Goal: Task Accomplishment & Management: Complete application form

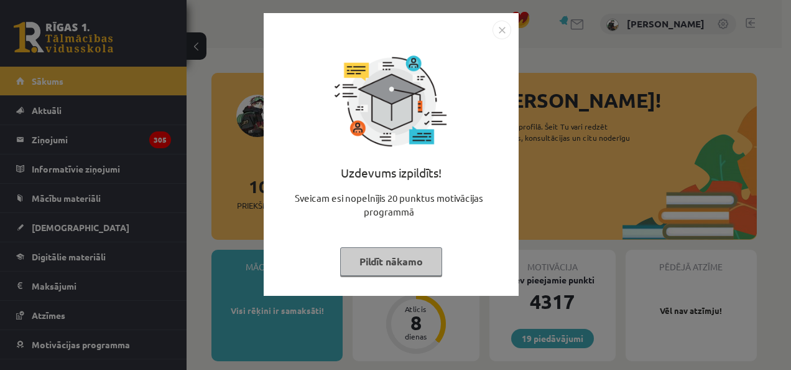
click at [376, 257] on button "Pildīt nākamo" at bounding box center [391, 261] width 102 height 29
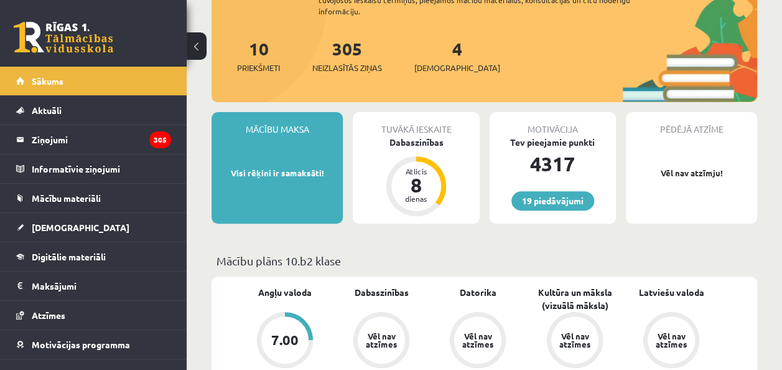
scroll to position [143, 0]
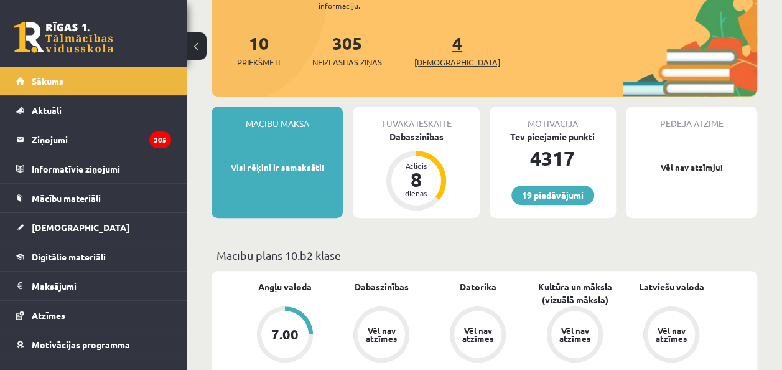
click at [430, 63] on span "[DEMOGRAPHIC_DATA]" at bounding box center [457, 62] width 86 height 12
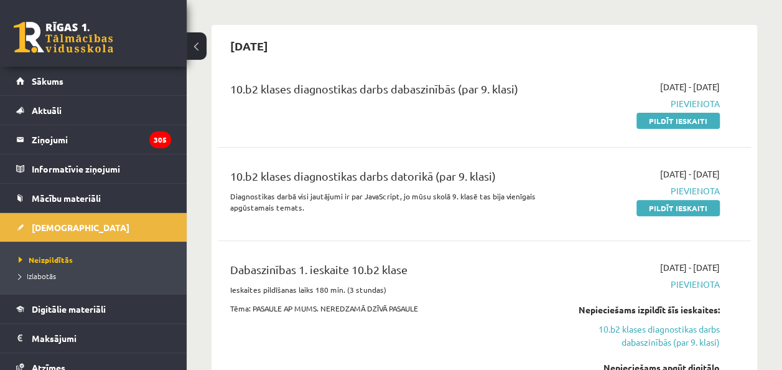
scroll to position [81, 0]
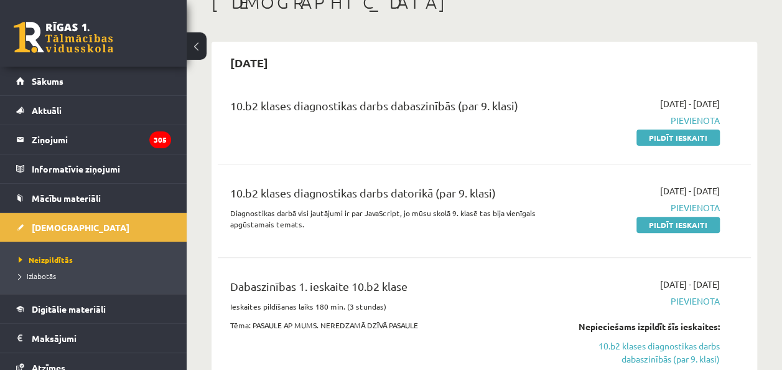
click at [686, 280] on span "[DATE] - [DATE]" at bounding box center [690, 283] width 60 height 13
click at [676, 224] on link "Pildīt ieskaiti" at bounding box center [677, 225] width 83 height 16
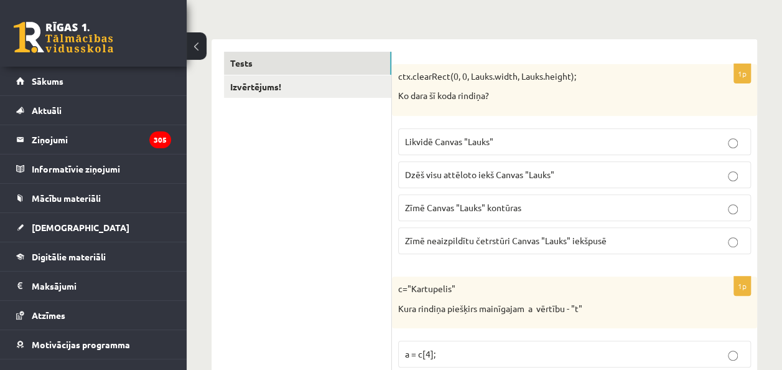
scroll to position [215, 0]
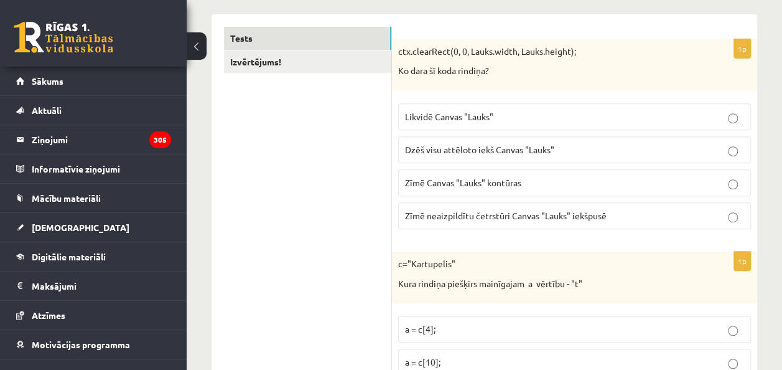
click at [727, 151] on p "Dzēš visu attēloto iekš Canvas "Lauks"" at bounding box center [574, 149] width 339 height 13
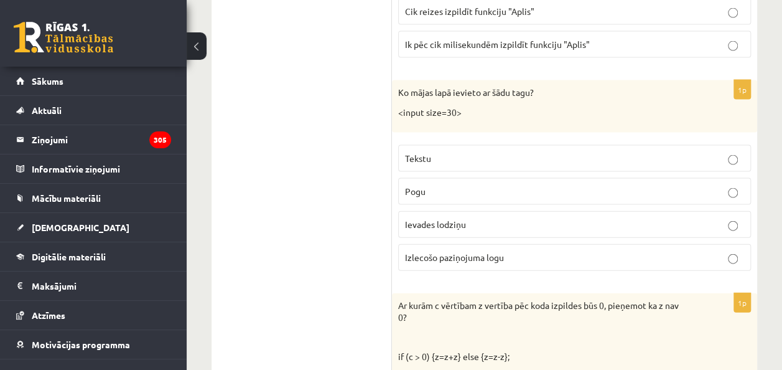
scroll to position [1280, 0]
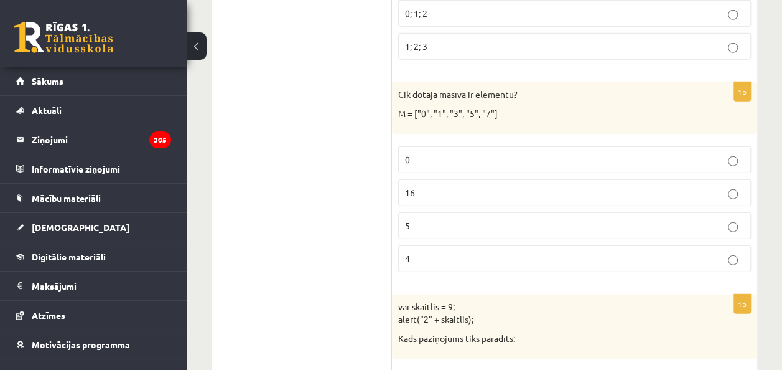
scroll to position [1728, 0]
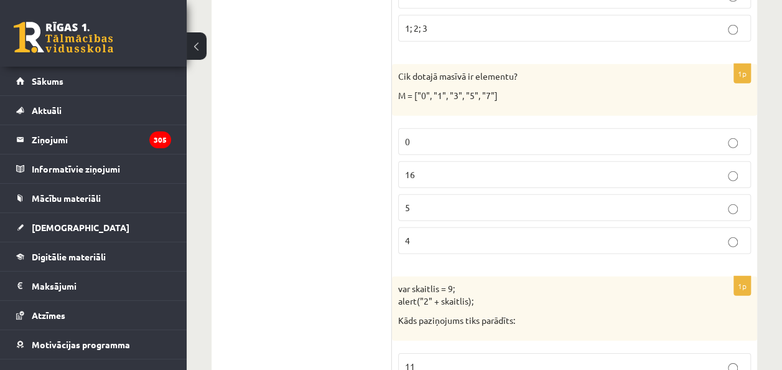
click at [734, 203] on label "5" at bounding box center [574, 207] width 353 height 27
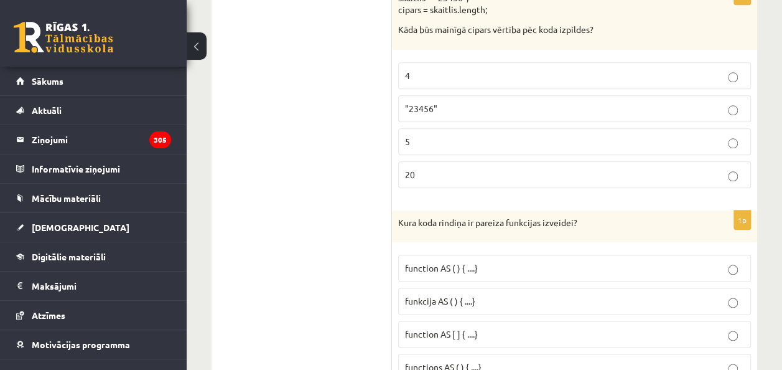
scroll to position [5311, 0]
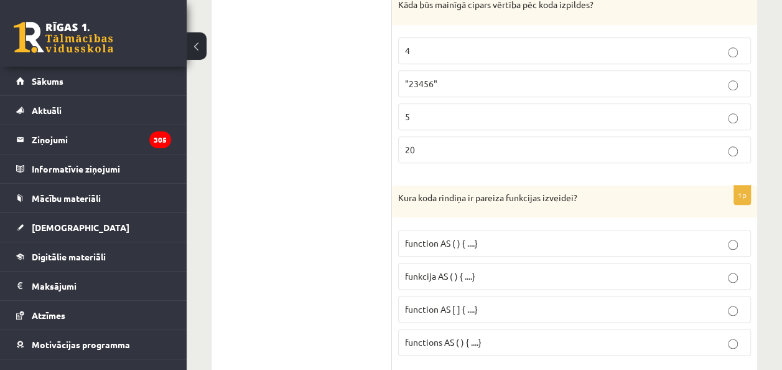
click at [739, 236] on p "function AS ( ) { ....}" at bounding box center [574, 242] width 339 height 13
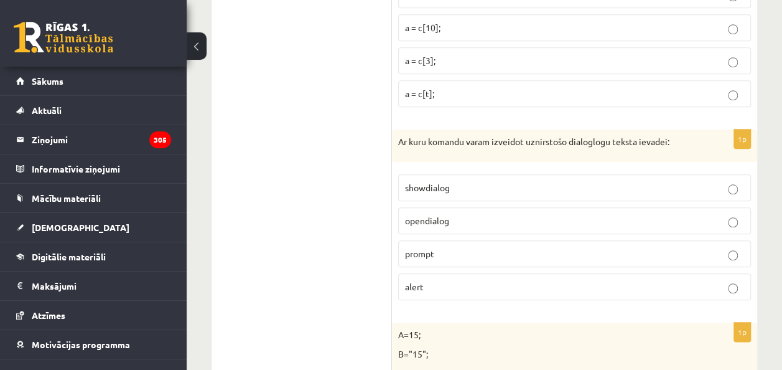
scroll to position [0, 0]
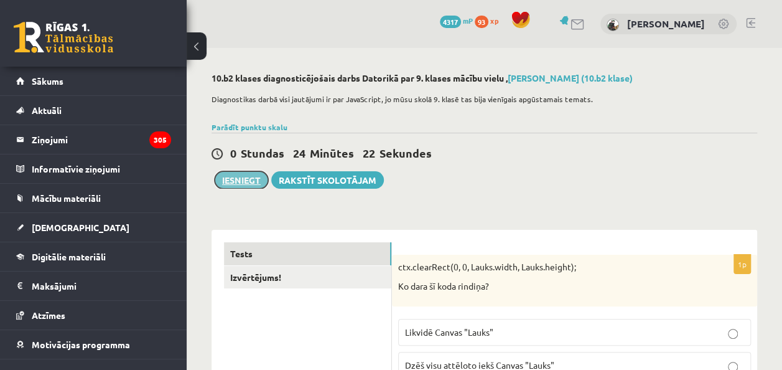
click at [233, 179] on button "Iesniegt" at bounding box center [242, 179] width 54 height 17
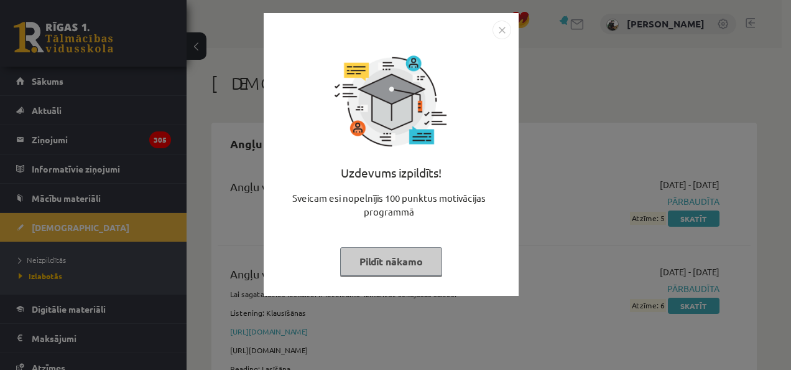
click at [391, 259] on button "Pildīt nākamo" at bounding box center [391, 261] width 102 height 29
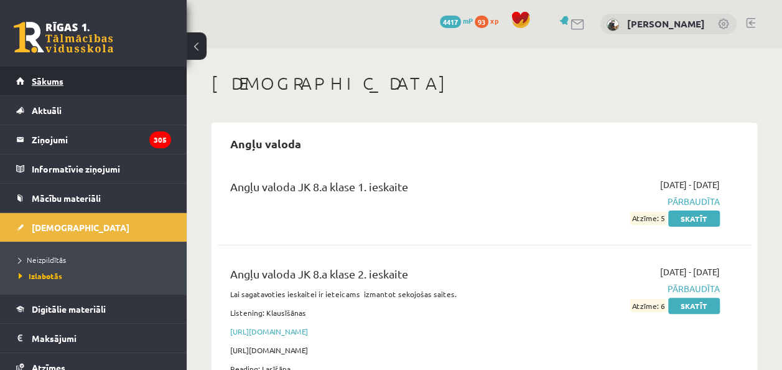
click at [60, 78] on span "Sākums" at bounding box center [48, 80] width 32 height 11
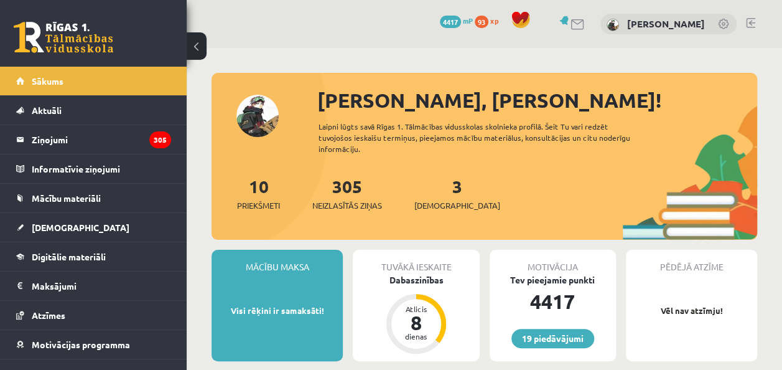
click at [748, 24] on link at bounding box center [750, 23] width 9 height 10
